Goal: Transaction & Acquisition: Book appointment/travel/reservation

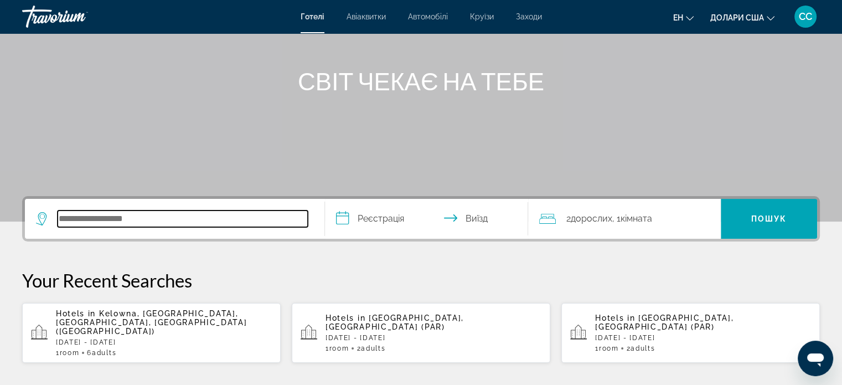
click at [99, 220] on input "Пошук готелю" at bounding box center [183, 218] width 250 height 17
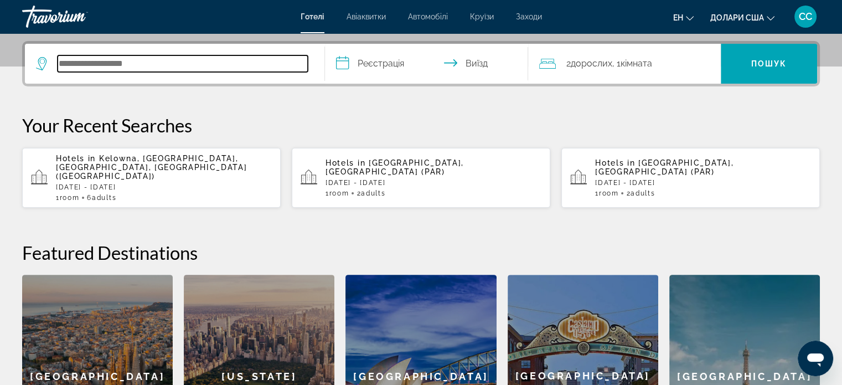
scroll to position [270, 0]
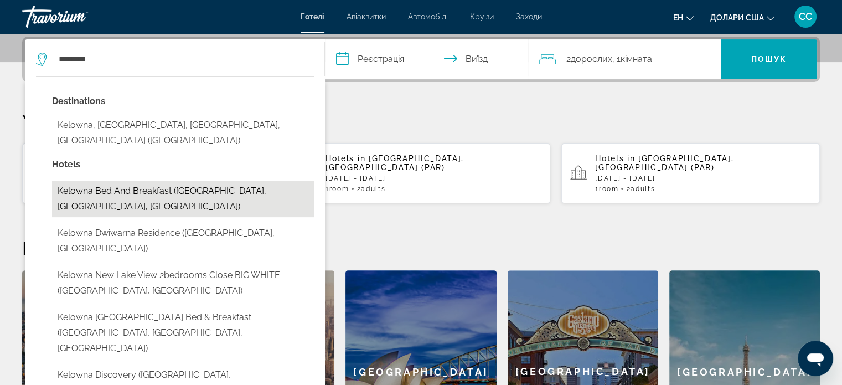
click at [225, 180] on button "Kelowna Bed and Breakfast ([GEOGRAPHIC_DATA], [GEOGRAPHIC_DATA], [GEOGRAPHIC_DA…" at bounding box center [183, 198] width 262 height 37
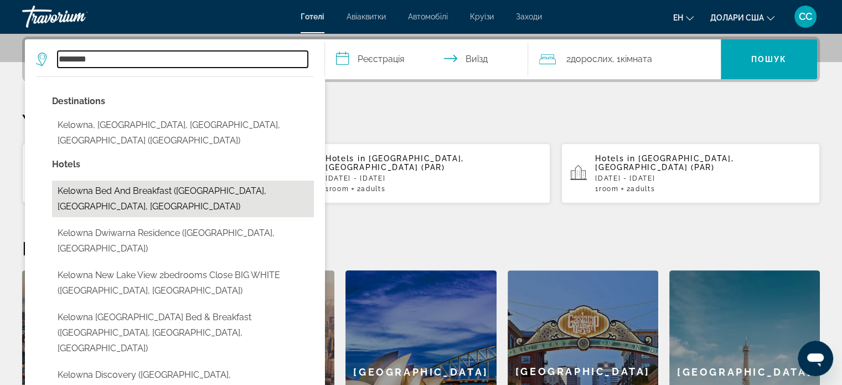
type input "**********"
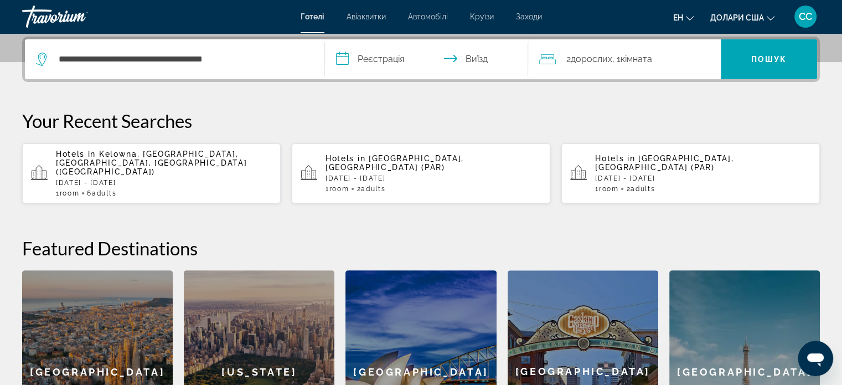
click at [391, 64] on input "**********" at bounding box center [429, 60] width 208 height 43
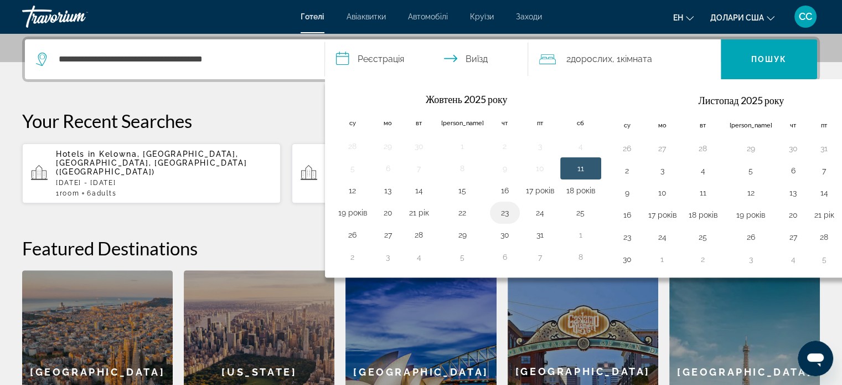
click at [496, 214] on button "23" at bounding box center [505, 213] width 18 height 16
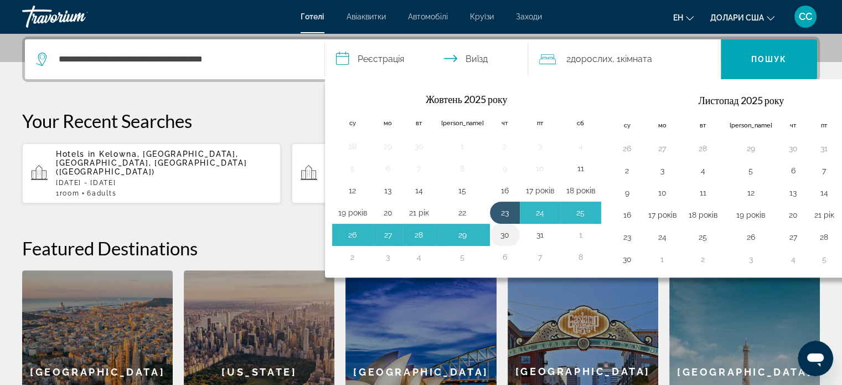
click at [496, 239] on button "30" at bounding box center [505, 235] width 18 height 16
type input "**********"
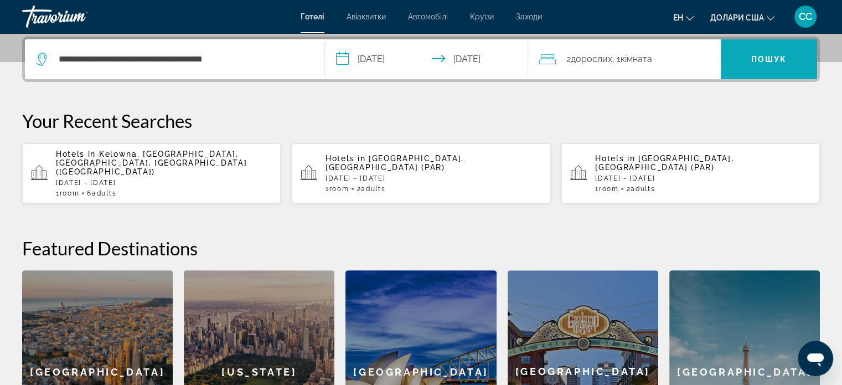
click at [773, 59] on font "Пошук" at bounding box center [769, 59] width 36 height 9
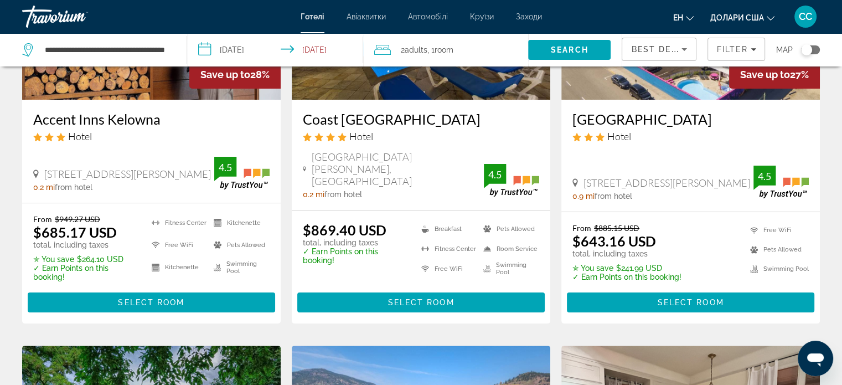
scroll to position [166, 0]
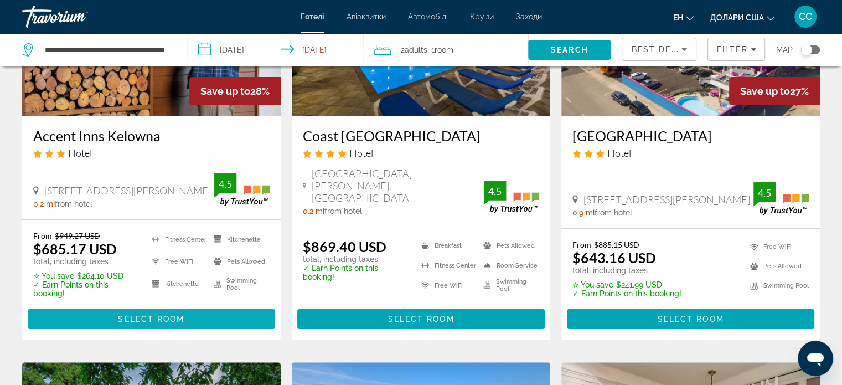
click at [186, 309] on span "Основний зміст" at bounding box center [151, 319] width 247 height 27
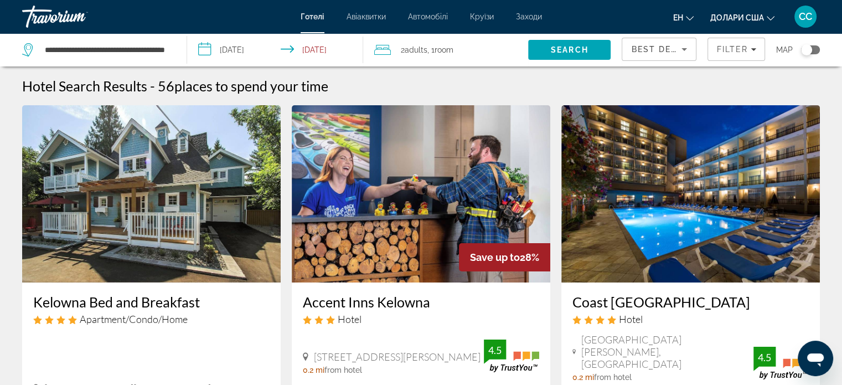
click at [691, 49] on div "Best Deals" at bounding box center [659, 49] width 74 height 22
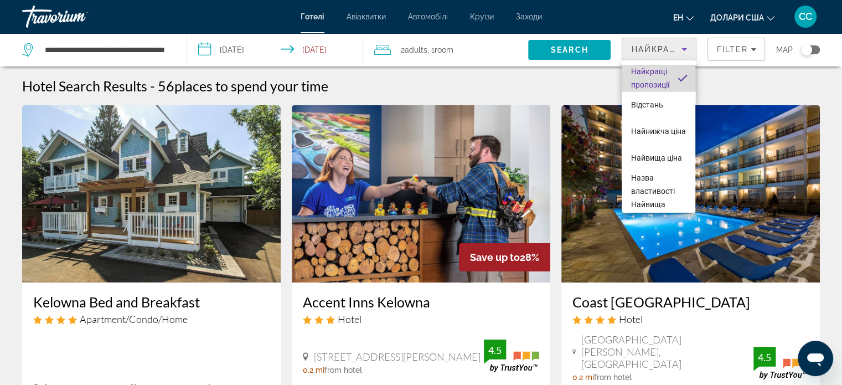
click at [665, 81] on font "Найкращі пропозиції" at bounding box center [650, 78] width 38 height 22
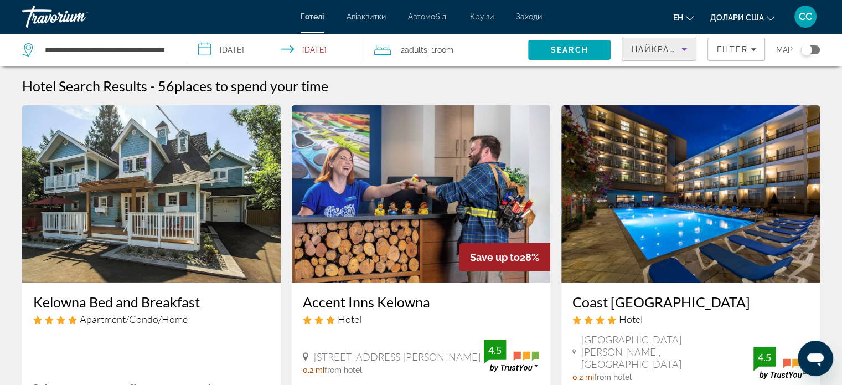
click at [396, 51] on div "2 Adult Adults , 1 Room rooms" at bounding box center [451, 50] width 154 height 16
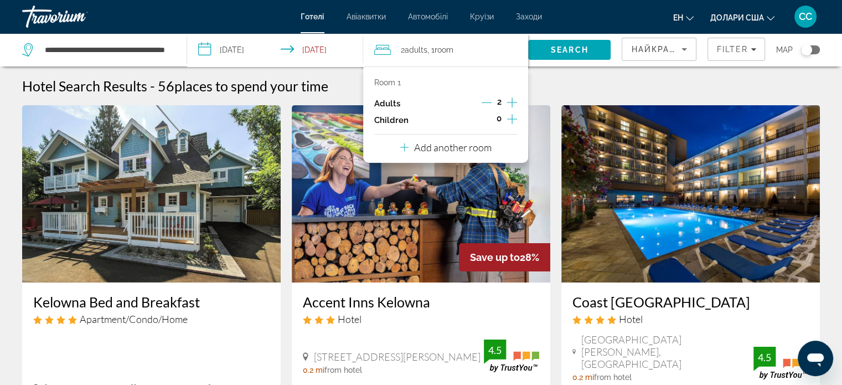
click at [514, 101] on icon "Increment adults" at bounding box center [512, 102] width 10 height 13
click at [458, 152] on p "Add another room" at bounding box center [453, 147] width 78 height 12
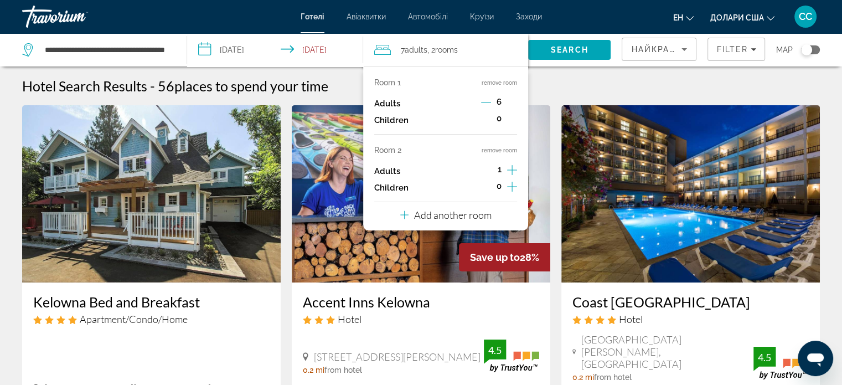
click at [487, 101] on icon "Decrement adults" at bounding box center [486, 102] width 10 height 10
click at [487, 101] on icon "Decrement adults" at bounding box center [487, 102] width 10 height 10
click at [508, 100] on icon "Increment adults" at bounding box center [512, 102] width 10 height 13
click at [489, 101] on icon "Decrement adults" at bounding box center [487, 102] width 10 height 10
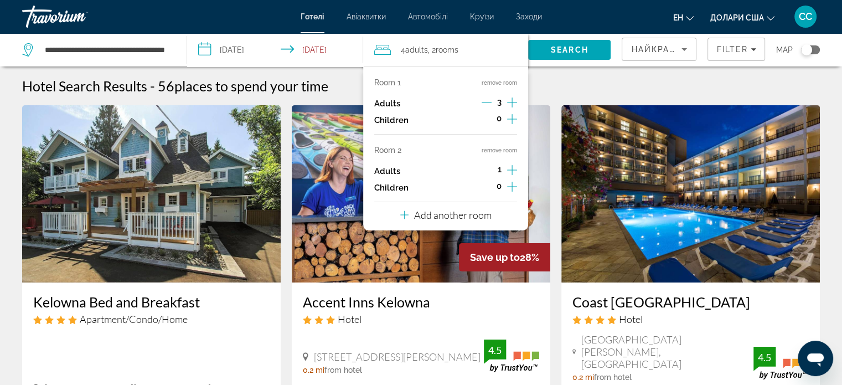
click at [483, 101] on icon "Decrement adults" at bounding box center [487, 102] width 10 height 10
click at [510, 169] on icon "Increment adults" at bounding box center [512, 169] width 10 height 13
click at [489, 169] on icon "Decrement adults" at bounding box center [487, 170] width 10 height 10
click at [554, 54] on span "Search" at bounding box center [570, 49] width 38 height 9
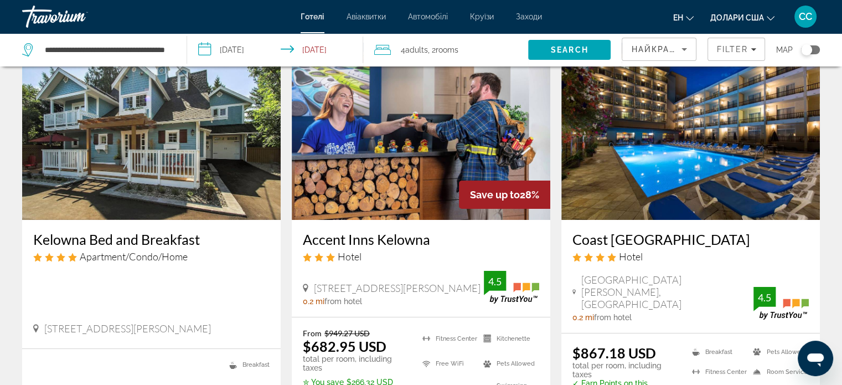
scroll to position [111, 0]
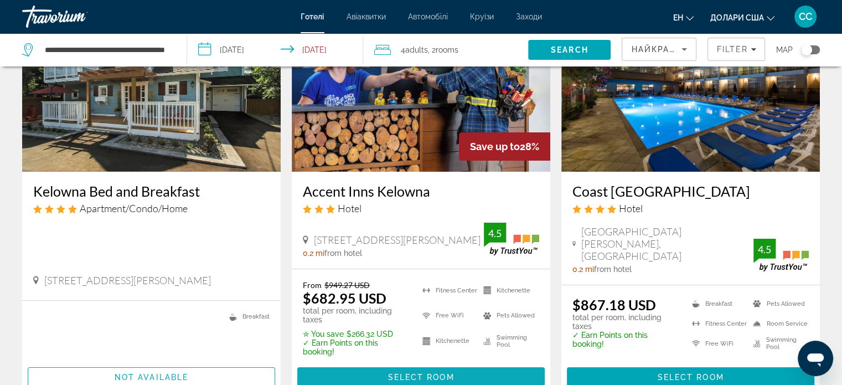
click at [498, 373] on span "Основний зміст" at bounding box center [420, 377] width 247 height 27
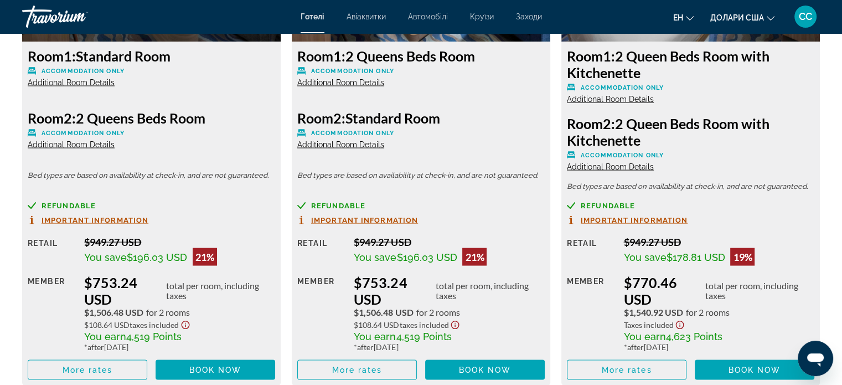
scroll to position [2104, 0]
